Goal: Information Seeking & Learning: Learn about a topic

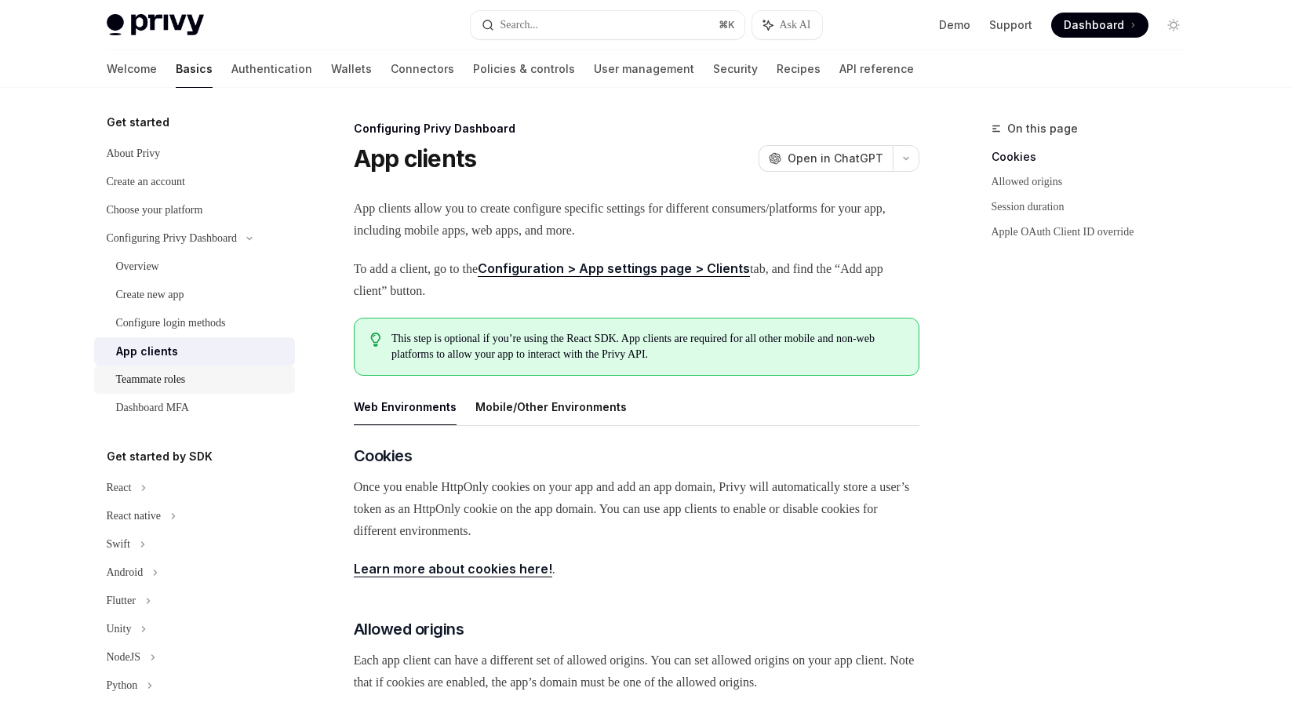
click at [206, 380] on div "Teammate roles" at bounding box center [200, 379] width 169 height 19
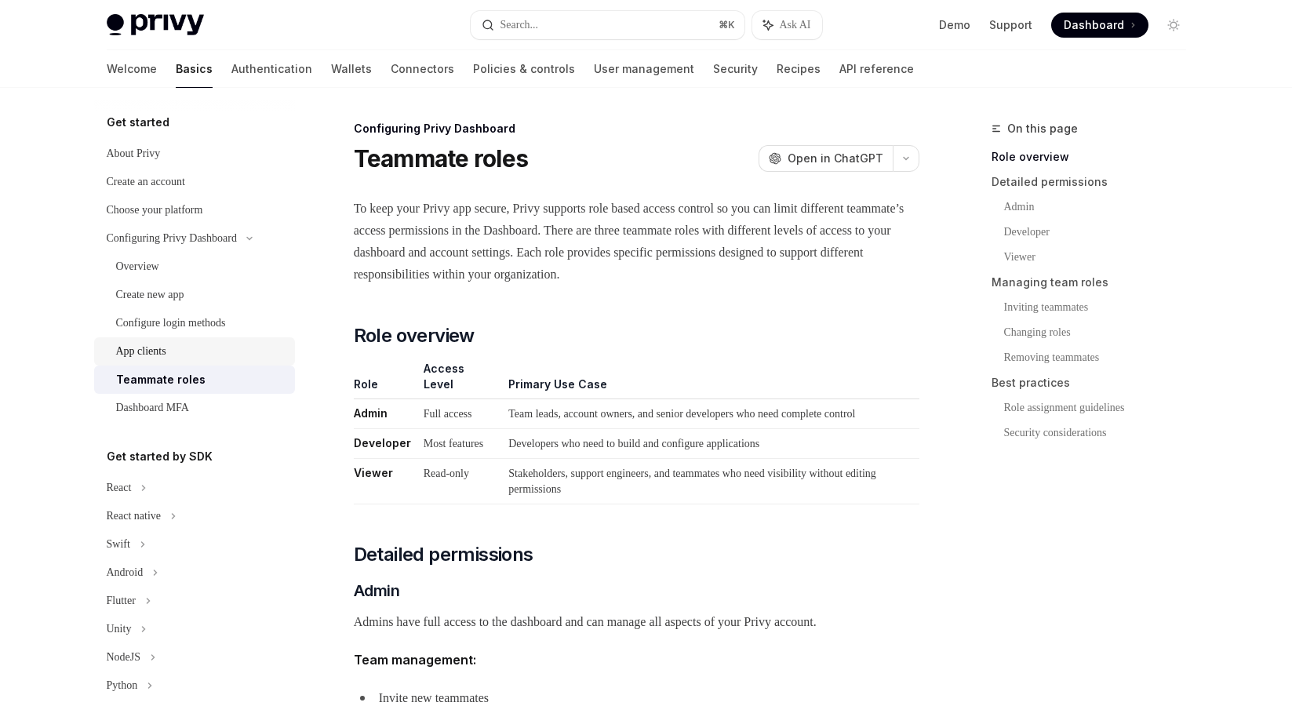
click at [202, 348] on div "App clients" at bounding box center [200, 351] width 169 height 19
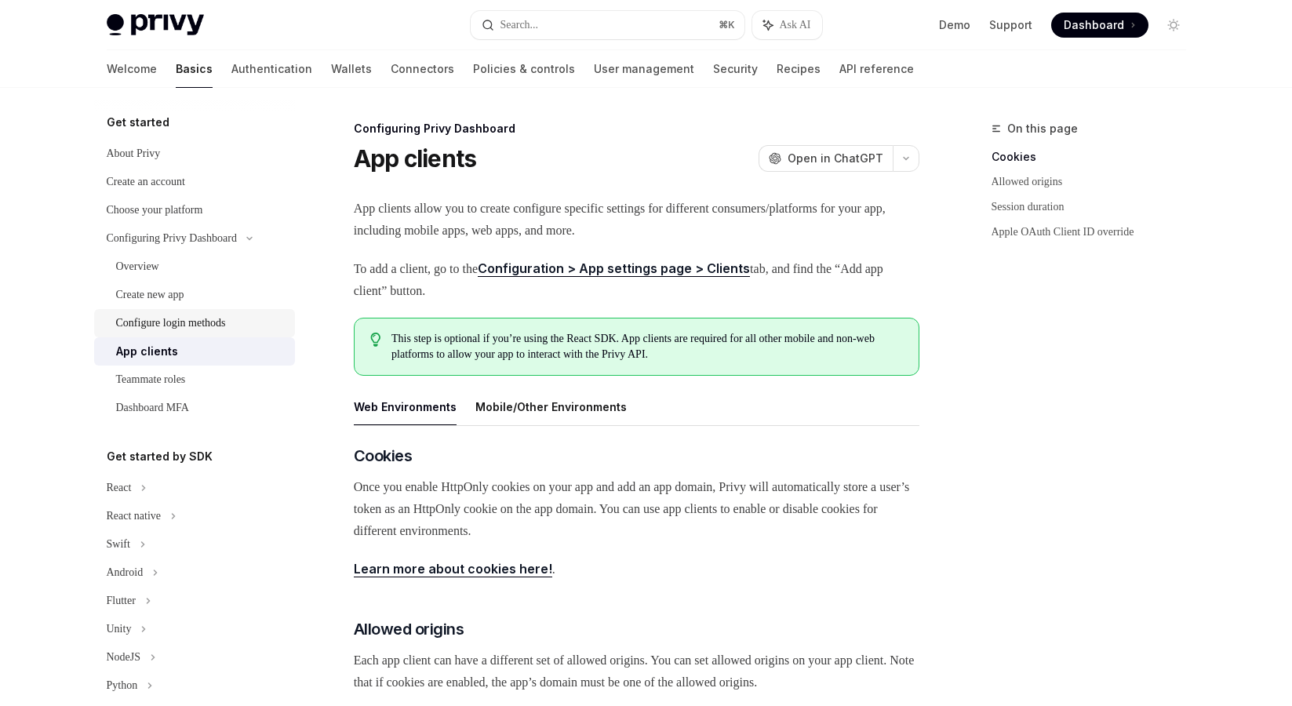
click at [202, 326] on div "Configure login methods" at bounding box center [171, 323] width 110 height 19
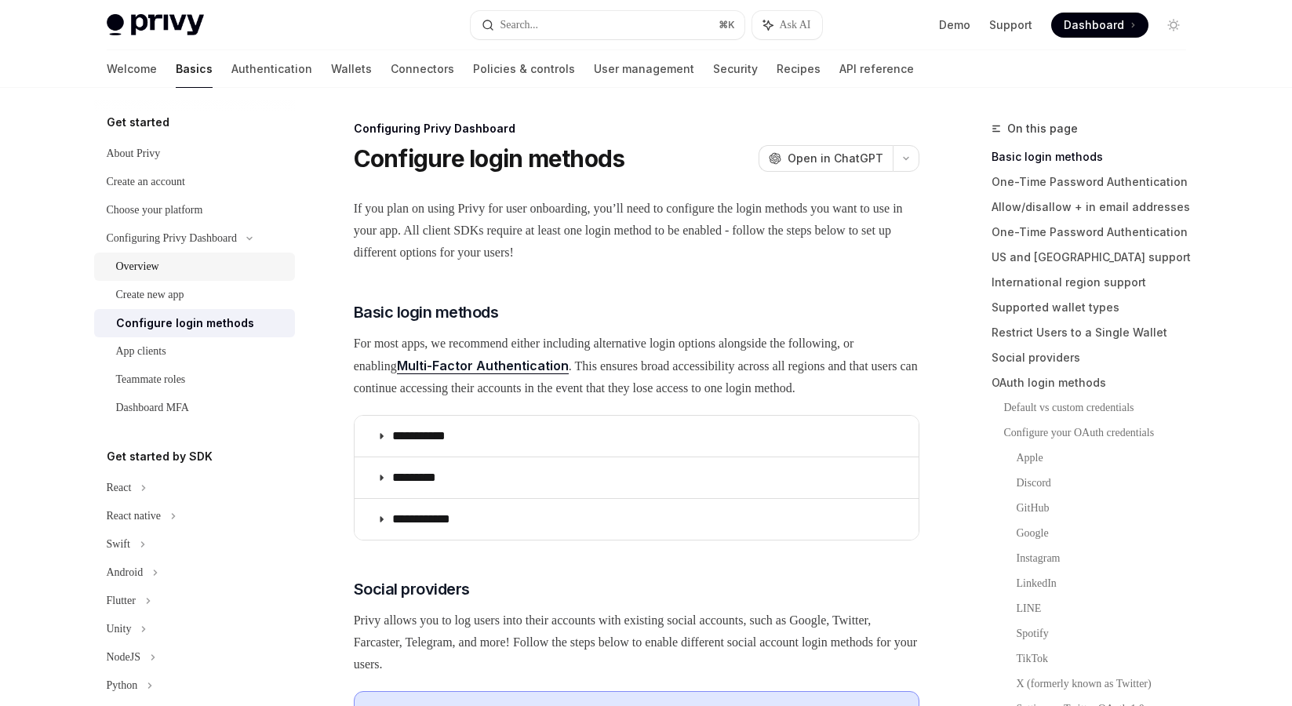
click at [144, 263] on div "Overview" at bounding box center [137, 266] width 43 height 19
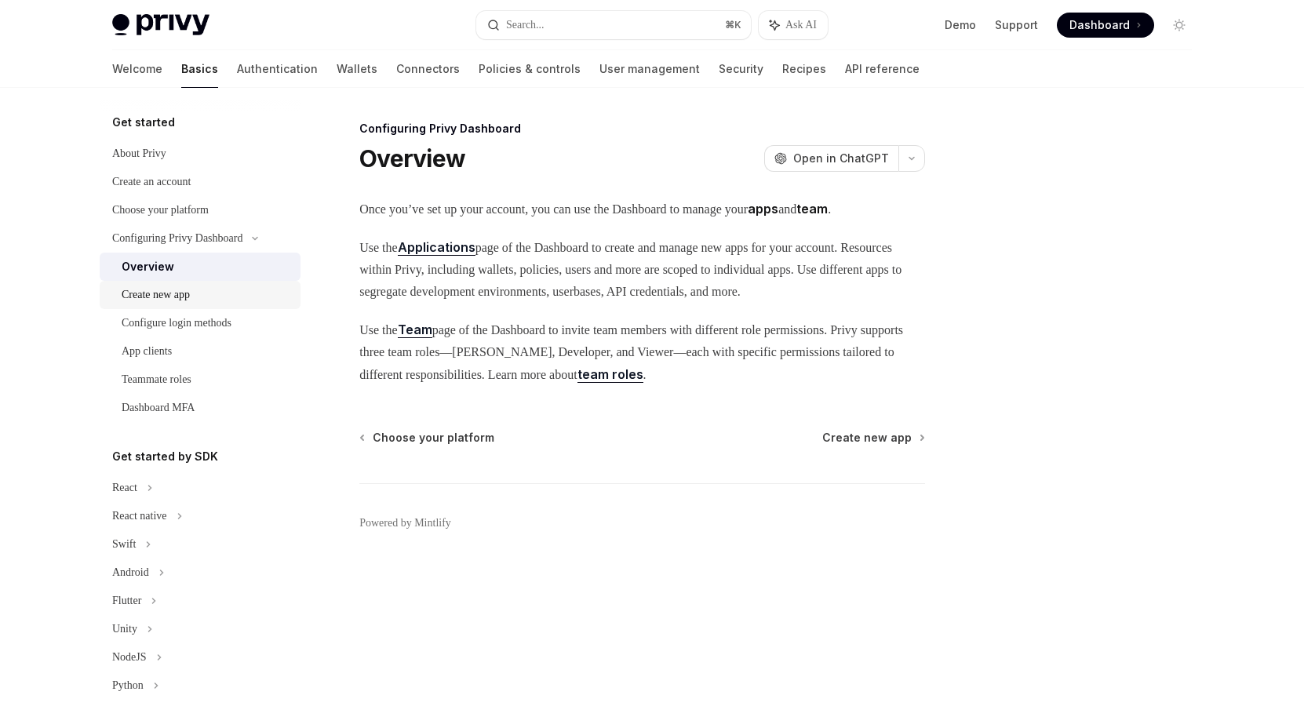
click at [147, 294] on div "Create new app" at bounding box center [156, 295] width 68 height 19
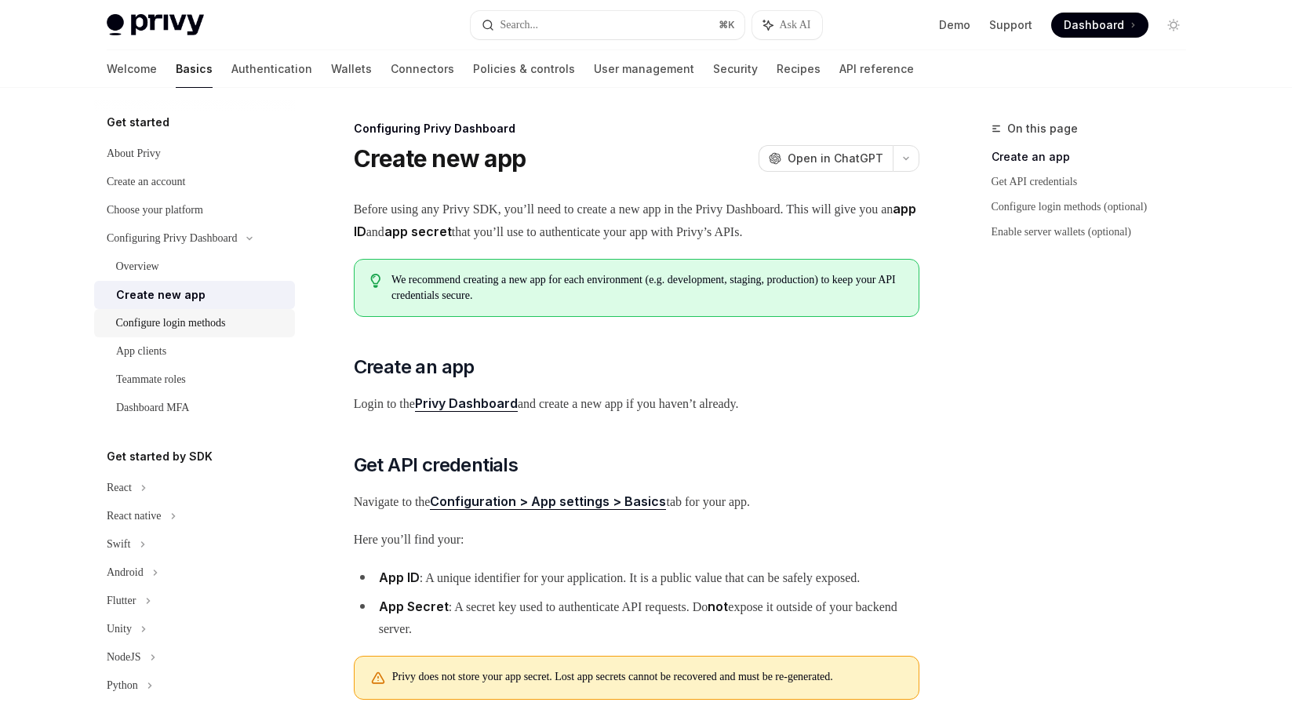
click at [144, 333] on link "Configure login methods" at bounding box center [194, 323] width 201 height 28
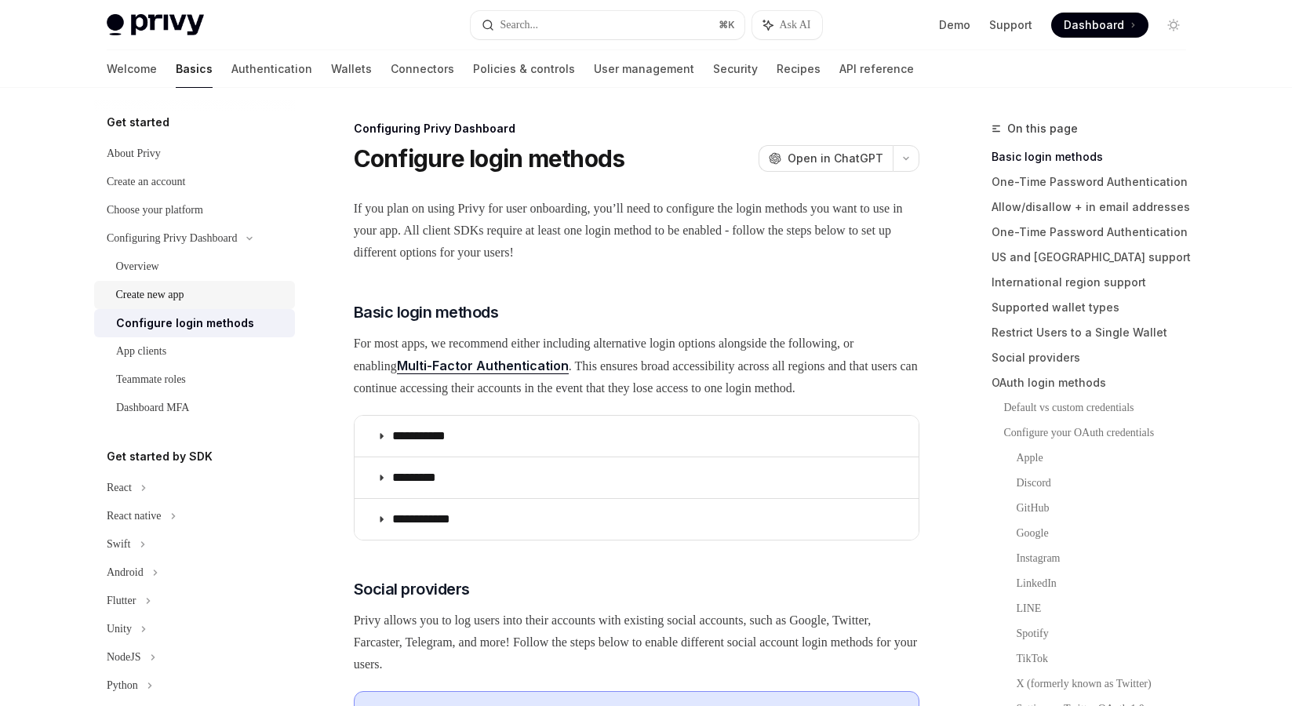
click at [147, 281] on link "Create new app" at bounding box center [194, 295] width 201 height 28
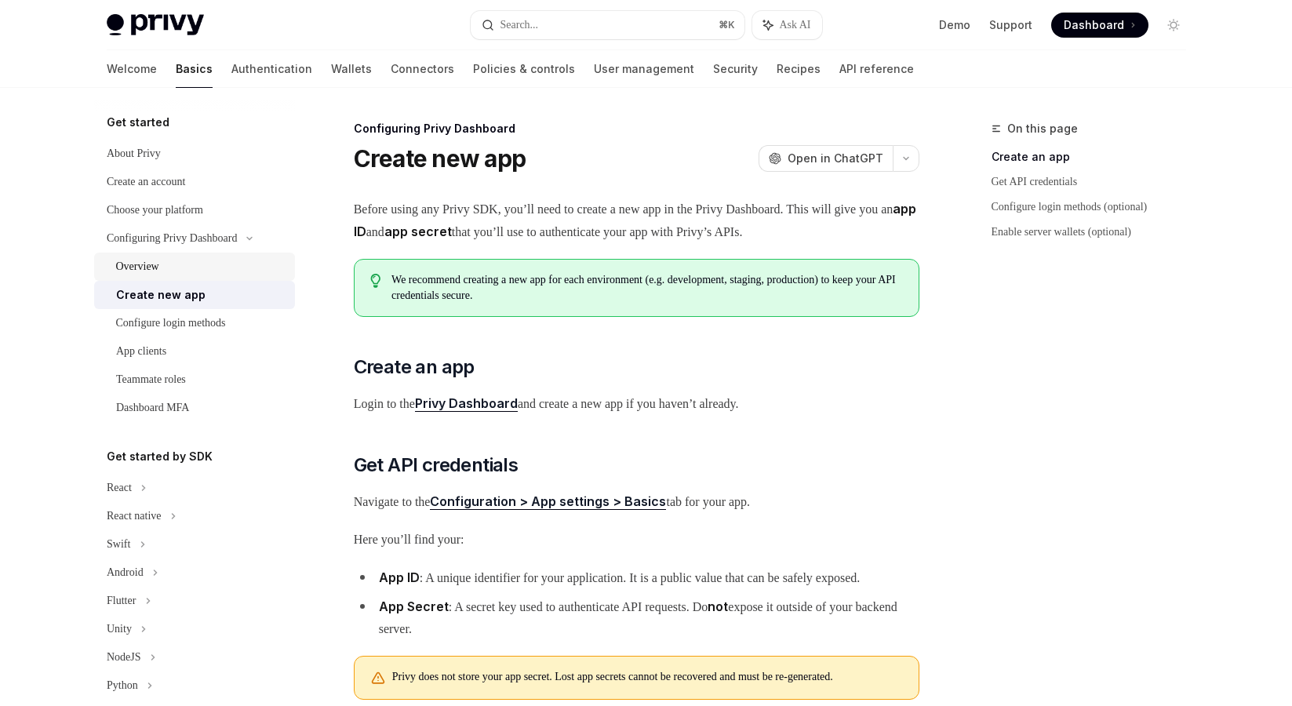
click at [147, 267] on div "Overview" at bounding box center [137, 266] width 43 height 19
type textarea "*"
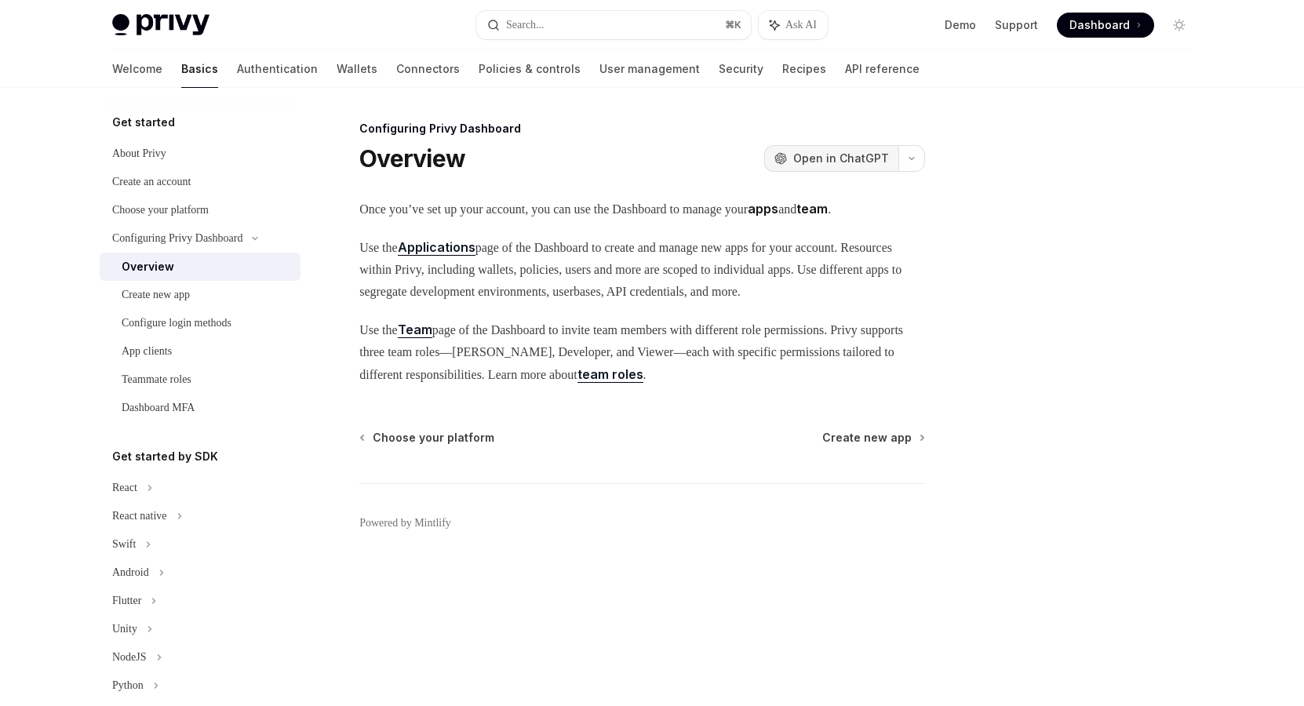
click at [819, 162] on span "Open in ChatGPT" at bounding box center [841, 159] width 96 height 16
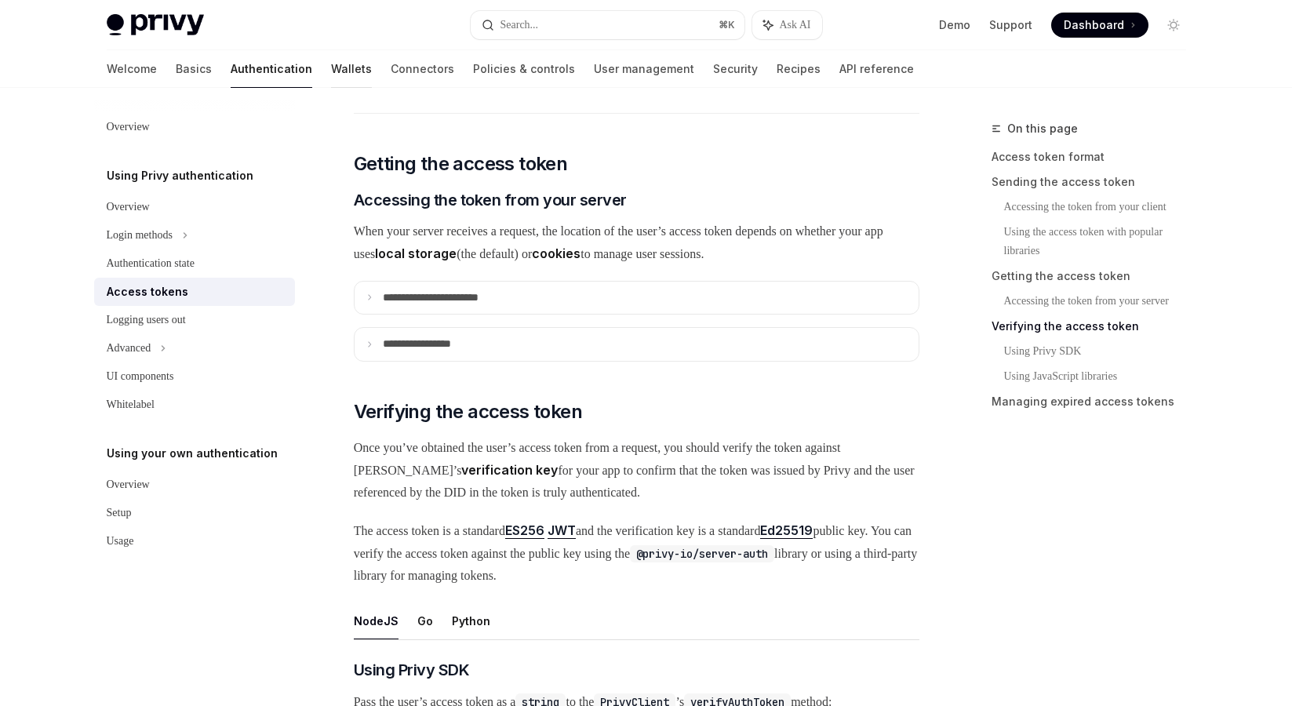
scroll to position [844, 0]
